Goal: Information Seeking & Learning: Learn about a topic

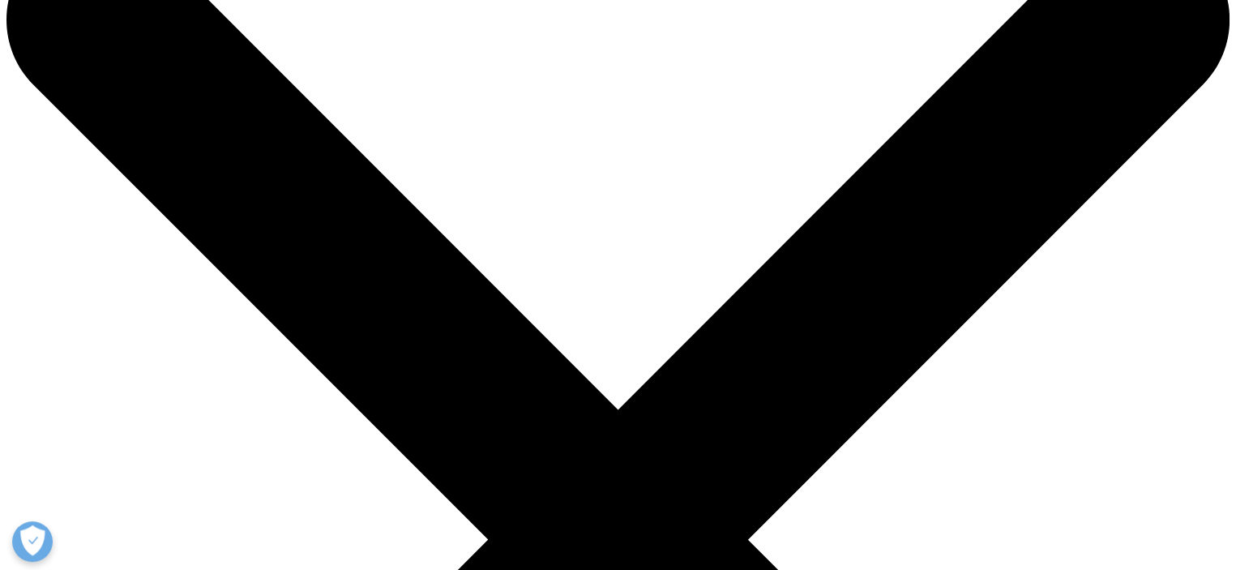
scroll to position [100, 0]
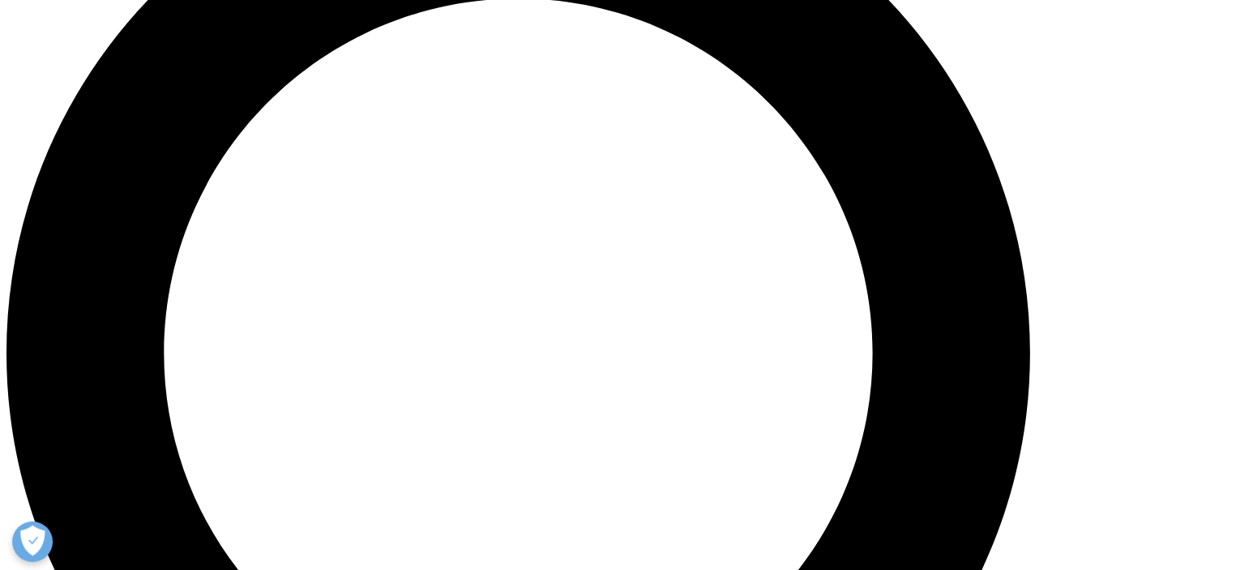
scroll to position [1417, 0]
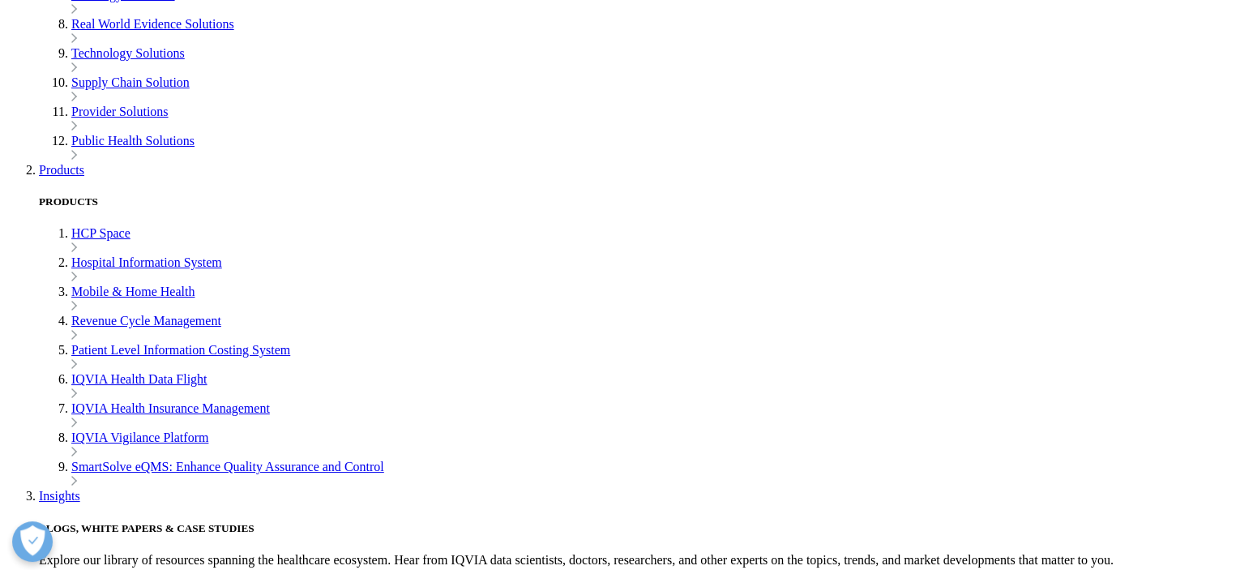
scroll to position [686, 0]
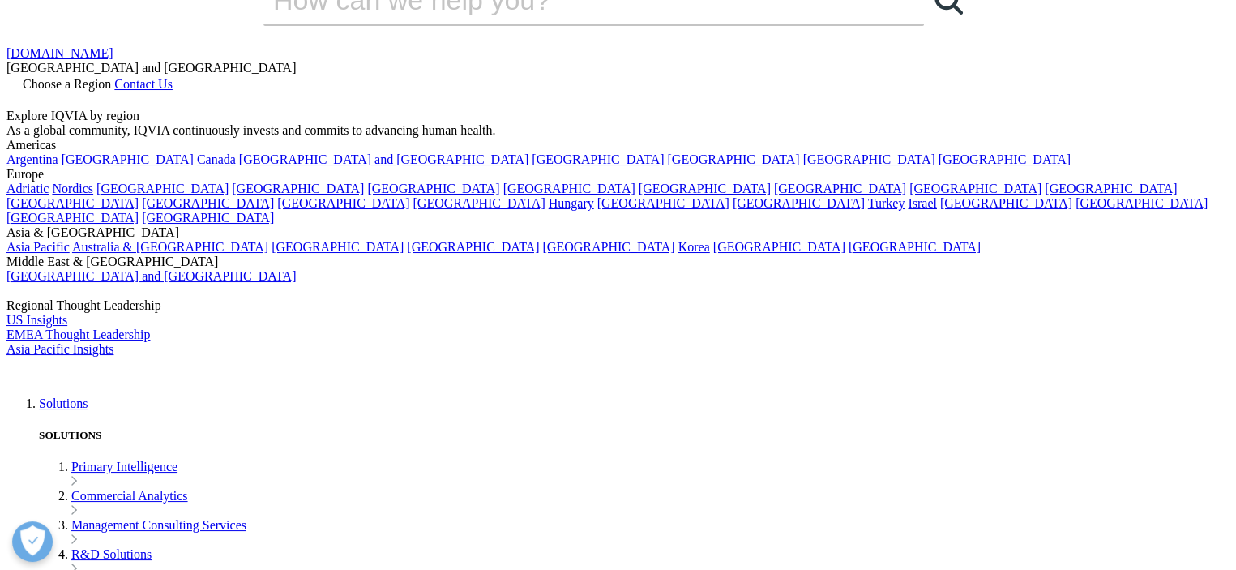
scroll to position [0, 0]
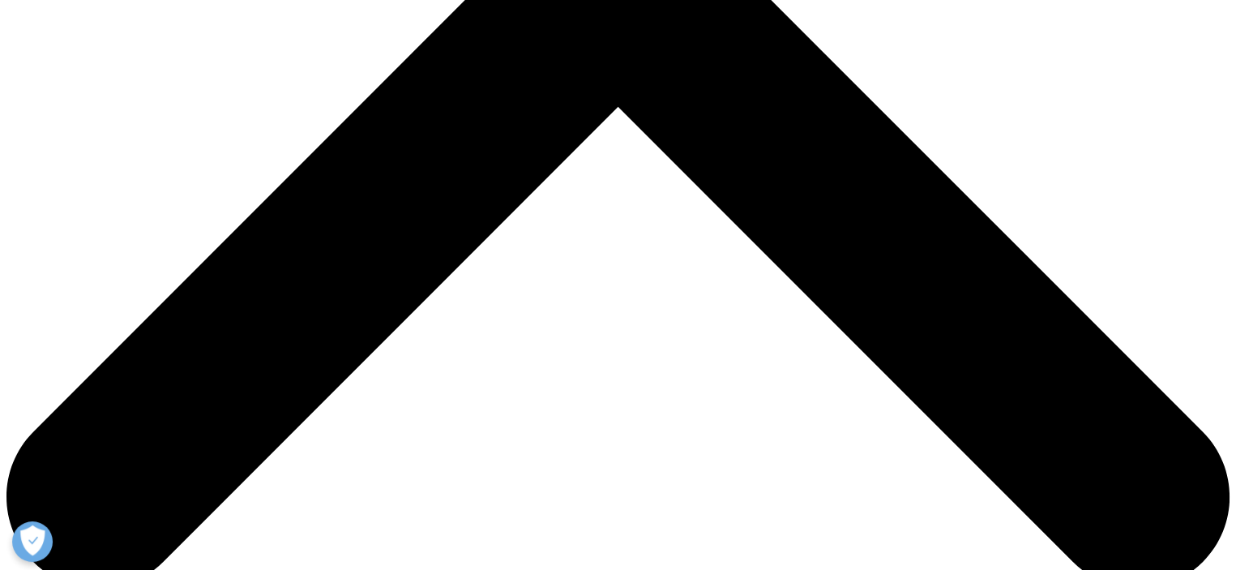
scroll to position [657, 0]
